Goal: Navigation & Orientation: Find specific page/section

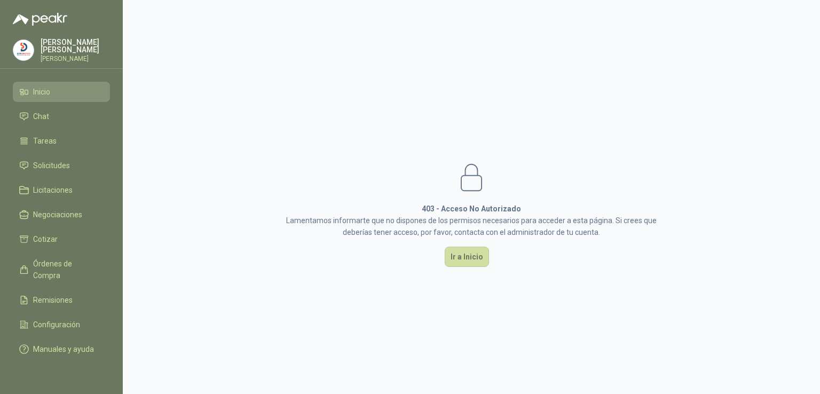
click at [68, 91] on li "Inicio" at bounding box center [61, 92] width 84 height 12
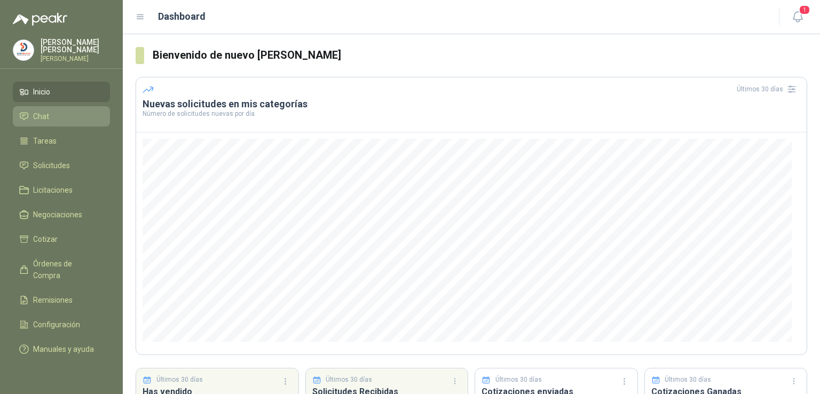
click at [64, 110] on li "Chat" at bounding box center [61, 116] width 84 height 12
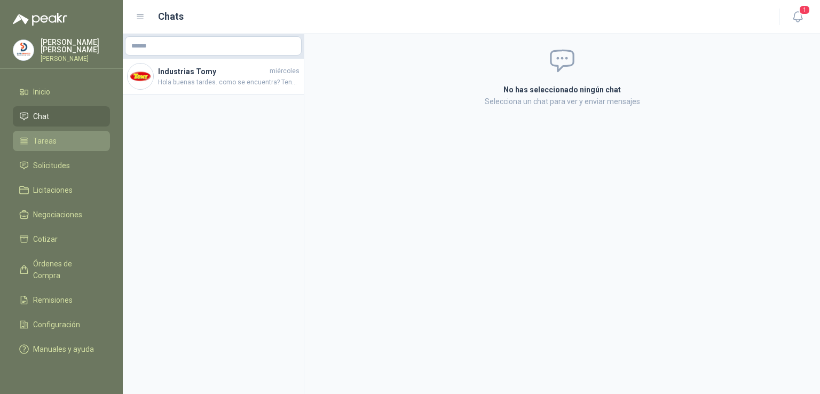
click at [57, 135] on li "Tareas" at bounding box center [61, 141] width 84 height 12
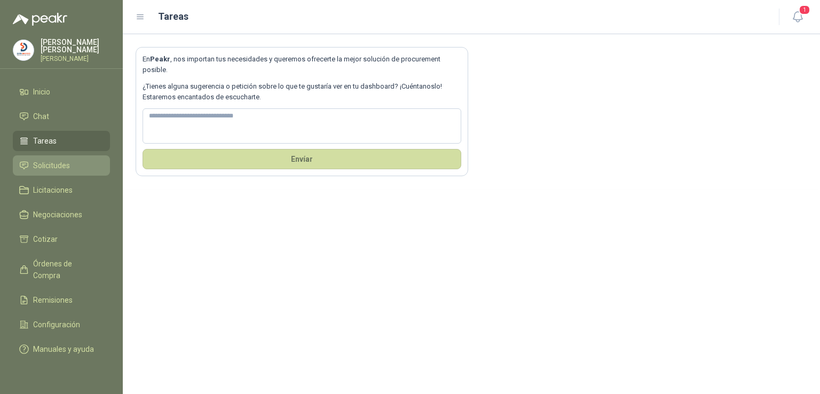
click at [68, 164] on span "Solicitudes" at bounding box center [51, 166] width 37 height 12
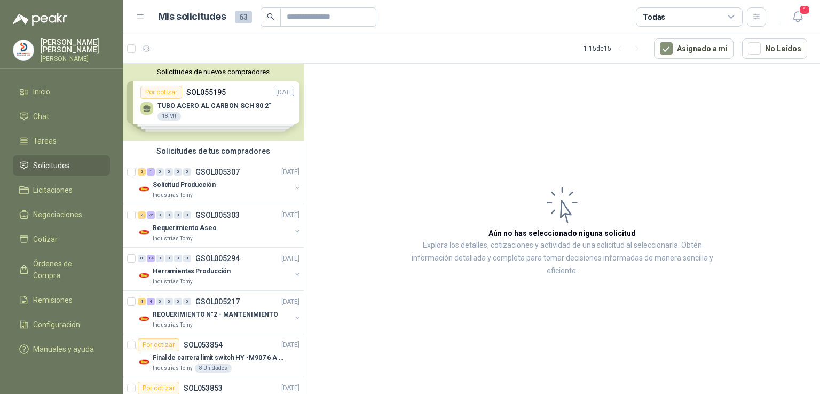
scroll to position [292, 0]
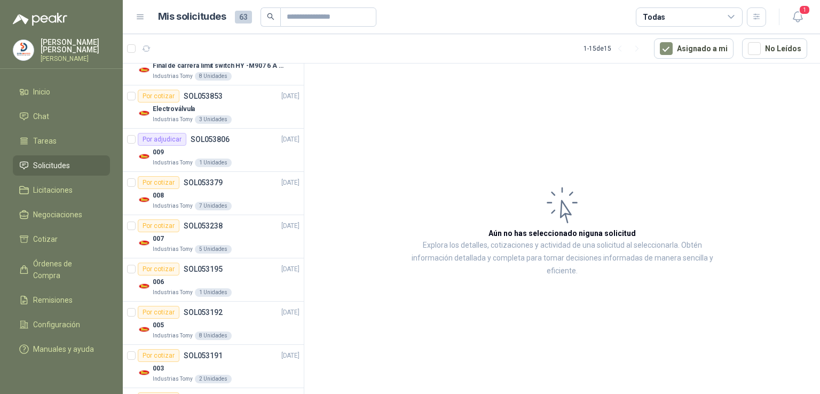
click at [316, 217] on article "Aún no has seleccionado niguna solicitud Explora los detalles, cotizaciones y a…" at bounding box center [562, 231] width 516 height 334
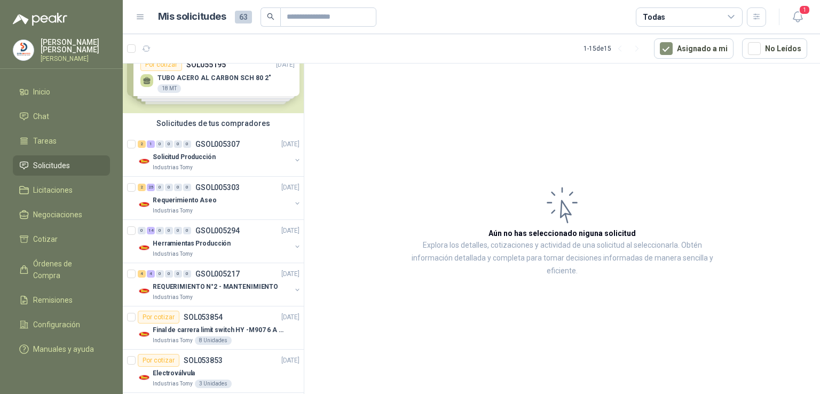
scroll to position [0, 0]
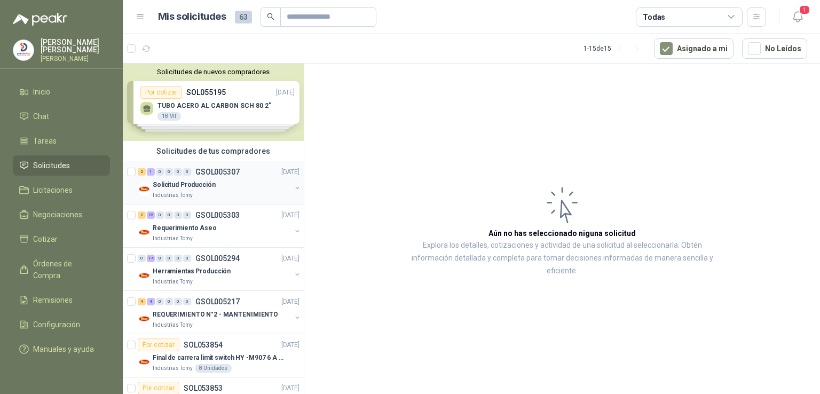
click at [190, 182] on p "Solicitud Producción" at bounding box center [184, 185] width 63 height 10
